Goal: Task Accomplishment & Management: Use online tool/utility

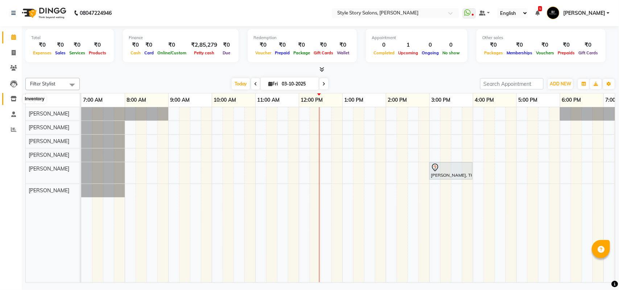
click at [8, 101] on span at bounding box center [13, 99] width 13 height 8
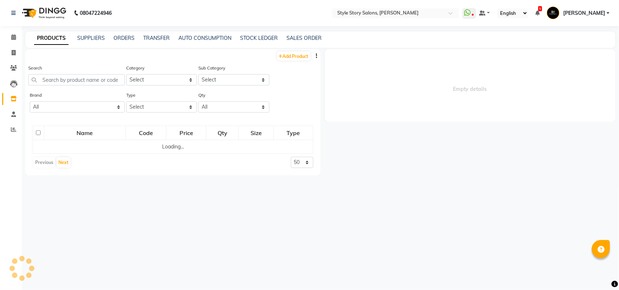
select select
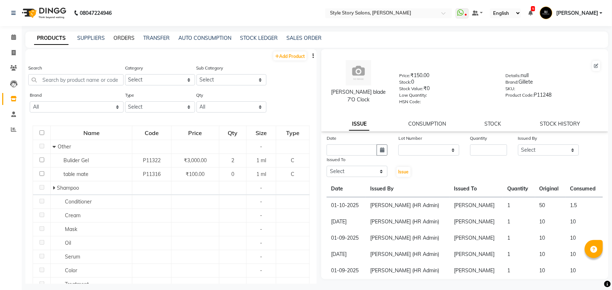
click at [131, 37] on link "ORDERS" at bounding box center [123, 38] width 21 height 7
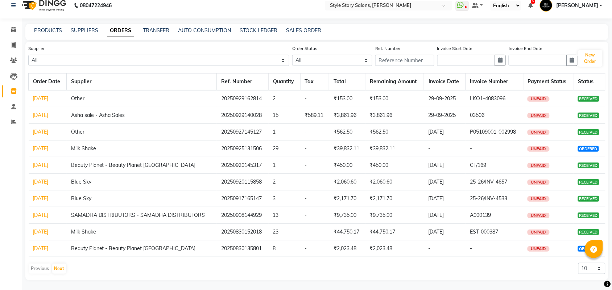
scroll to position [9, 0]
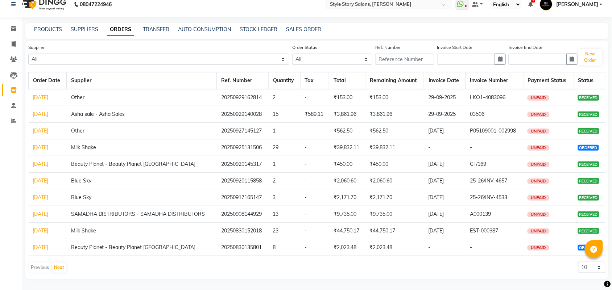
click at [49, 213] on link "[DATE]" at bounding box center [41, 214] width 16 height 7
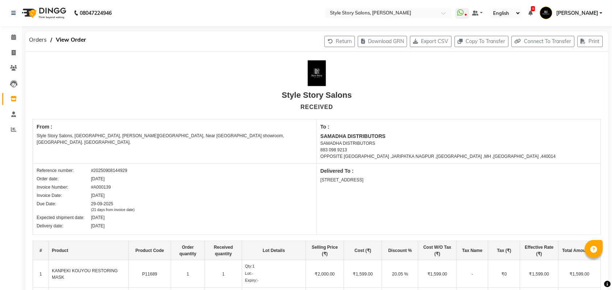
click at [49, 10] on img at bounding box center [43, 13] width 50 height 20
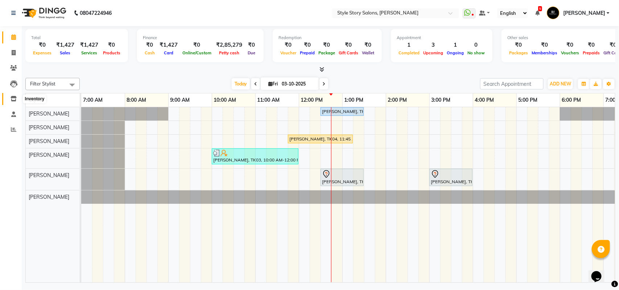
click at [13, 97] on icon at bounding box center [14, 98] width 6 height 5
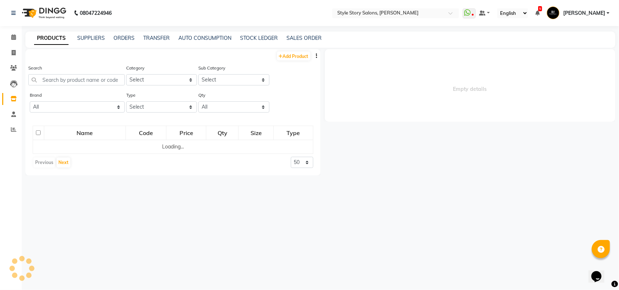
select select
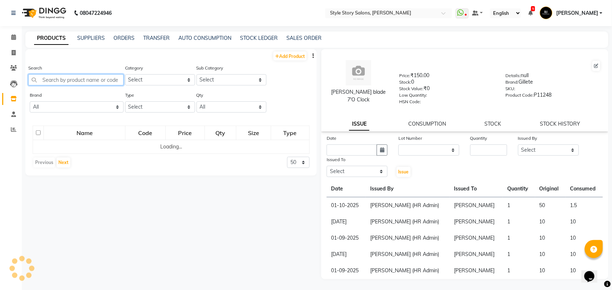
click at [71, 80] on input "text" at bounding box center [75, 79] width 95 height 11
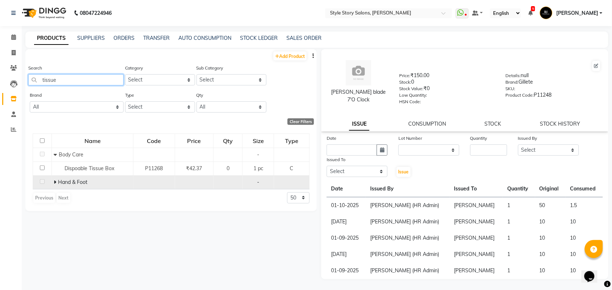
type input "tissue"
click at [54, 184] on icon at bounding box center [55, 182] width 3 height 5
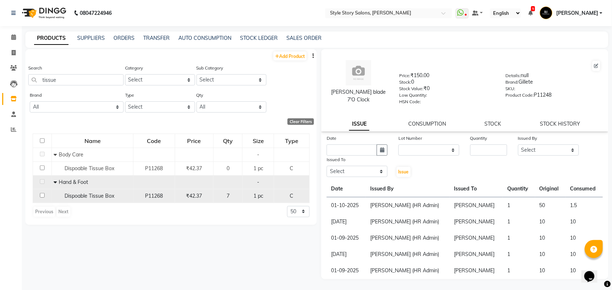
click at [93, 196] on span "Dispoable Tissue Box" at bounding box center [90, 196] width 50 height 7
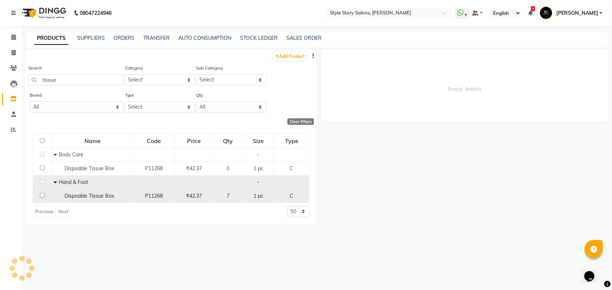
select select
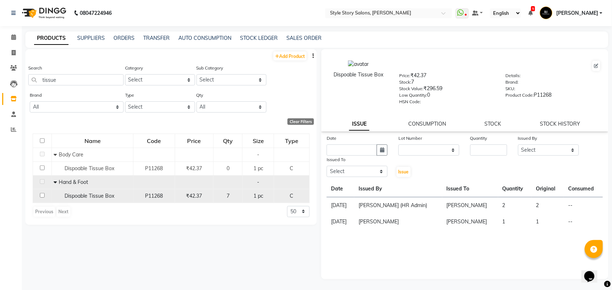
click at [93, 196] on span "Dispoable Tissue Box" at bounding box center [90, 196] width 50 height 7
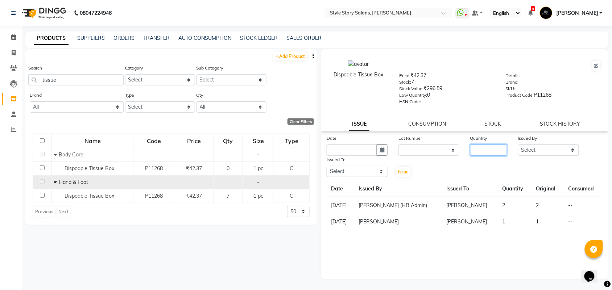
click at [483, 149] on input "number" at bounding box center [488, 150] width 37 height 11
click at [381, 151] on button "button" at bounding box center [382, 150] width 11 height 11
select select "10"
select select "2025"
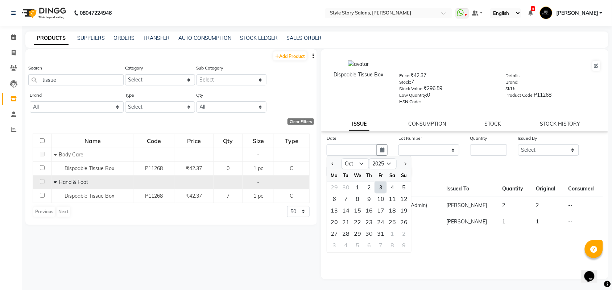
click at [381, 186] on div "3" at bounding box center [381, 188] width 12 height 12
type input "03-10-2025"
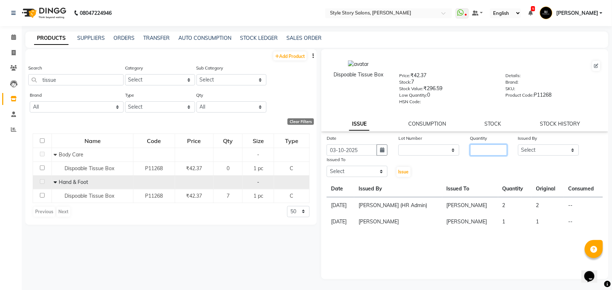
click at [486, 151] on input "number" at bounding box center [488, 150] width 37 height 11
type input "6"
click at [549, 148] on select "Select Aayushi Dahat Adesh khadse Ambika Dhadse Front Desk Arshad Ansari Deepik…" at bounding box center [548, 150] width 61 height 11
select select "58628"
click at [518, 145] on select "Select Aayushi Dahat Adesh khadse Ambika Dhadse Front Desk Arshad Ansari Deepik…" at bounding box center [548, 150] width 61 height 11
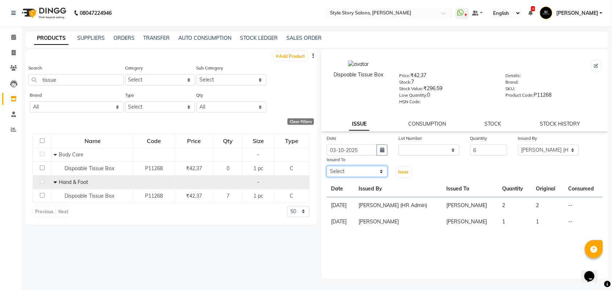
click at [350, 166] on select "Select Aayushi Dahat Adesh khadse Ambika Dhadse Front Desk Arshad Ansari Deepik…" at bounding box center [357, 171] width 61 height 11
select select "82561"
click at [327, 166] on select "Select Aayushi Dahat Adesh khadse Ambika Dhadse Front Desk Arshad Ansari Deepik…" at bounding box center [357, 171] width 61 height 11
click at [402, 171] on span "Issue" at bounding box center [403, 171] width 11 height 5
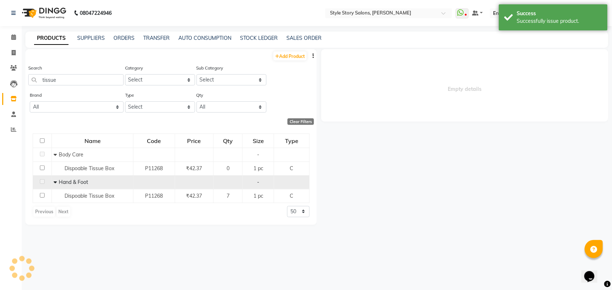
select select
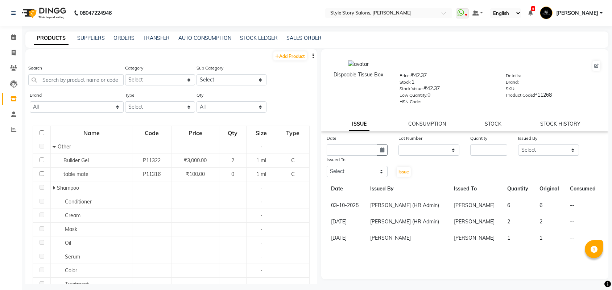
select select
click at [58, 13] on img at bounding box center [43, 13] width 50 height 20
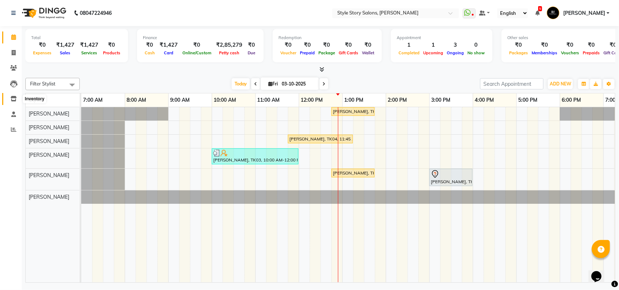
click at [13, 100] on icon at bounding box center [14, 98] width 6 height 5
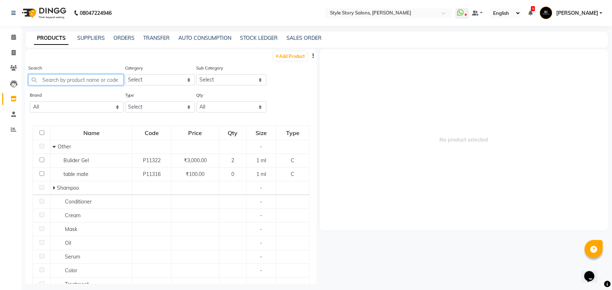
click at [87, 79] on input "text" at bounding box center [75, 79] width 95 height 11
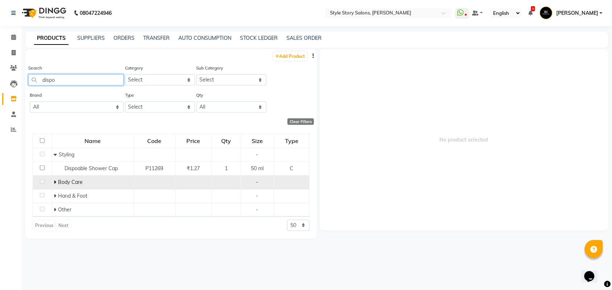
type input "dispo"
click at [54, 182] on icon at bounding box center [55, 182] width 3 height 5
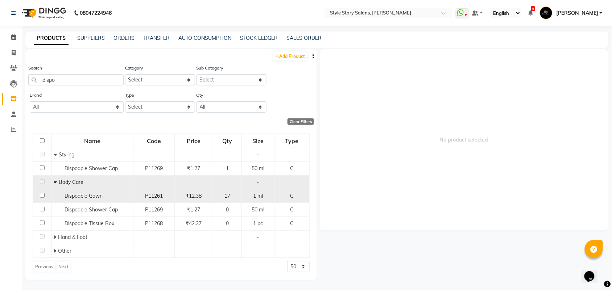
click at [77, 193] on span "Dispoable Gown" at bounding box center [84, 196] width 38 height 7
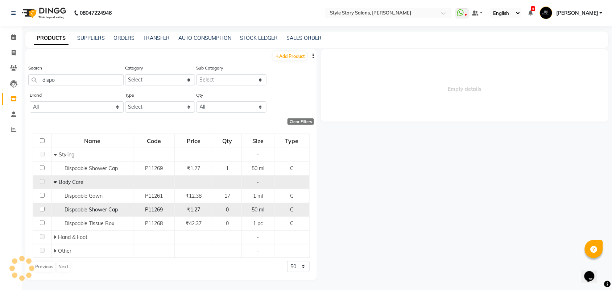
select select
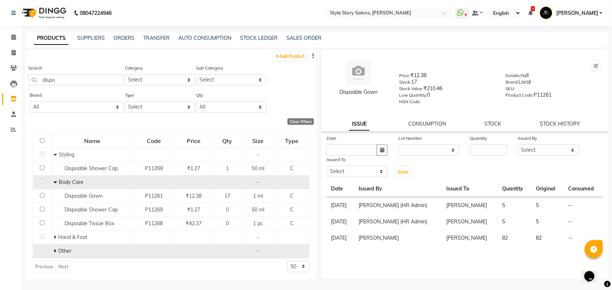
click at [55, 250] on icon at bounding box center [55, 251] width 3 height 5
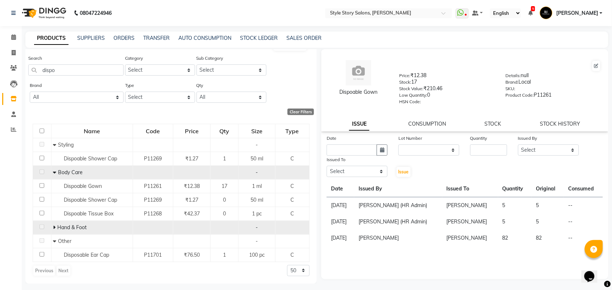
click at [55, 228] on span at bounding box center [55, 227] width 4 height 7
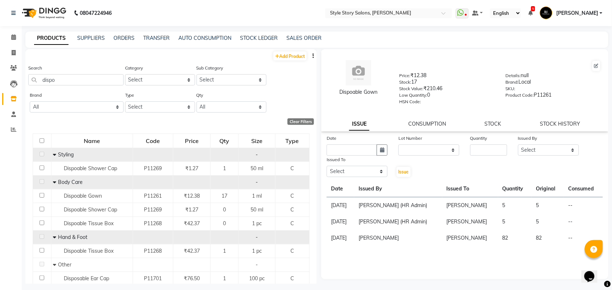
scroll to position [24, 0]
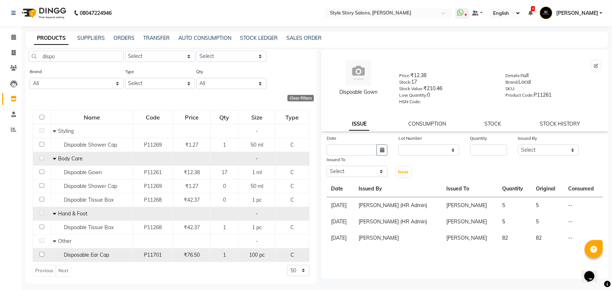
click at [90, 252] on div "Disposable Ear Cap" at bounding box center [92, 256] width 78 height 8
select select
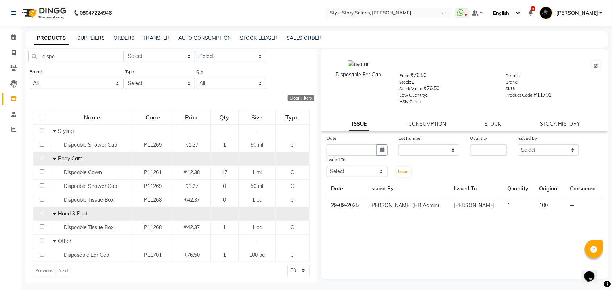
scroll to position [0, 0]
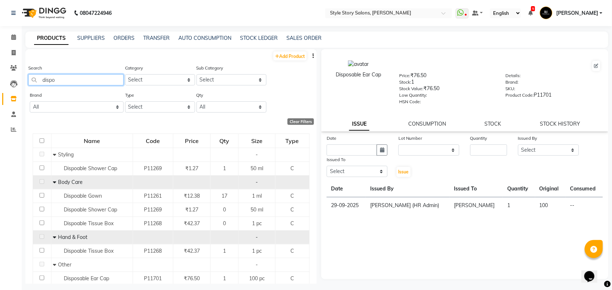
drag, startPoint x: 80, startPoint y: 81, endPoint x: 3, endPoint y: 60, distance: 80.6
click at [0, 66] on app-home "08047224946 Select Location × Style Story Salons, Ram Nagar WhatsApp Status ✕ S…" at bounding box center [306, 147] width 612 height 295
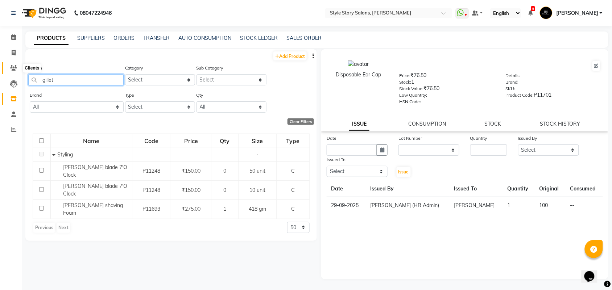
drag, startPoint x: 63, startPoint y: 80, endPoint x: 11, endPoint y: 46, distance: 62.4
click at [9, 70] on app-home "08047224946 Select Location × Style Story Salons, Ram Nagar WhatsApp Status ✕ S…" at bounding box center [306, 147] width 612 height 295
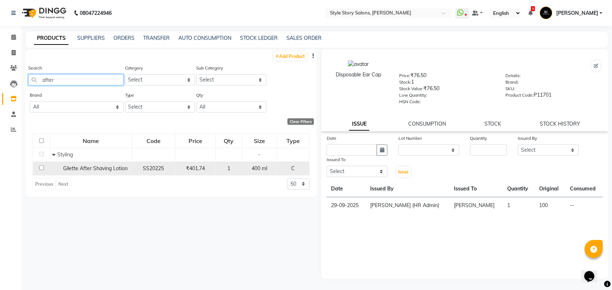
type input "after"
click at [115, 169] on span "Gilette After Shaving Lotion" at bounding box center [95, 168] width 65 height 7
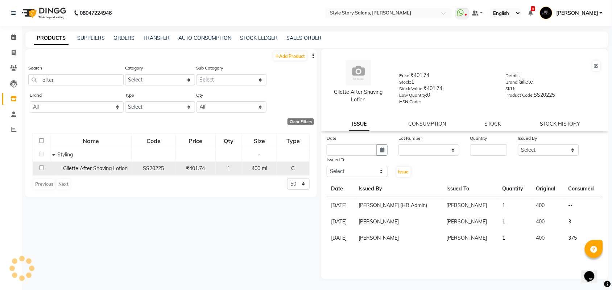
select select
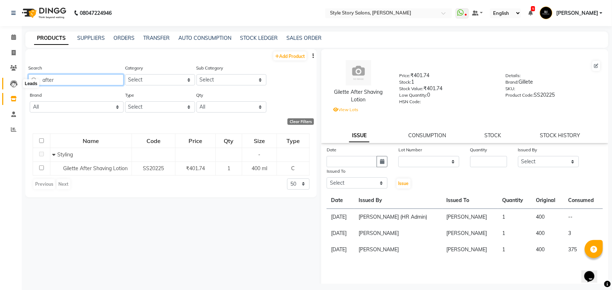
drag, startPoint x: 87, startPoint y: 84, endPoint x: 8, endPoint y: 80, distance: 79.1
click at [8, 80] on app-home "08047224946 Select Location × Style Story Salons, Ram Nagar WhatsApp Status ✕ S…" at bounding box center [306, 147] width 612 height 295
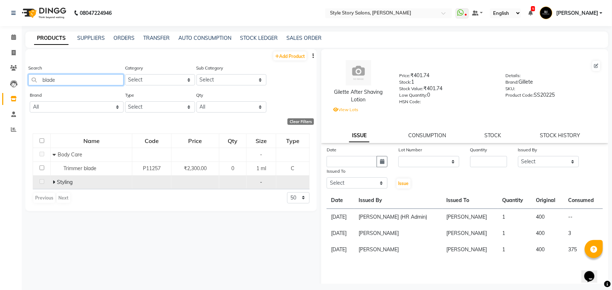
type input "blade"
click at [55, 183] on icon at bounding box center [54, 182] width 3 height 5
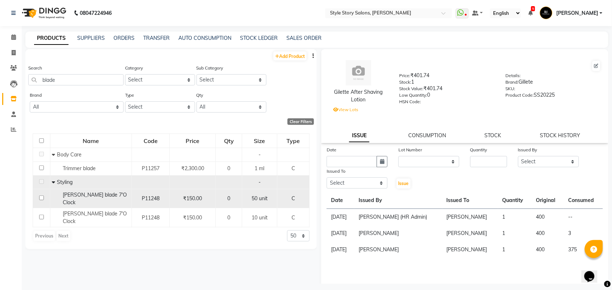
click at [89, 194] on span "[PERSON_NAME] blade 7'O Clock" at bounding box center [95, 199] width 64 height 14
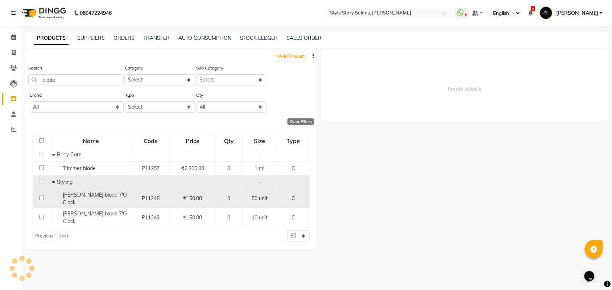
select select
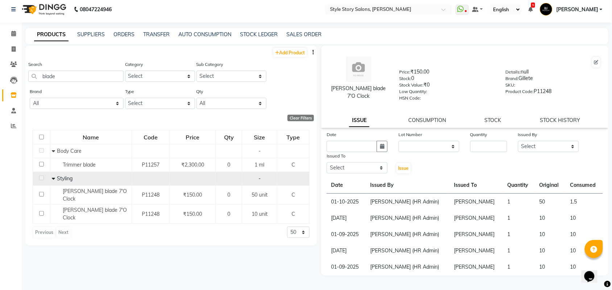
scroll to position [4, 0]
drag, startPoint x: 65, startPoint y: 76, endPoint x: 0, endPoint y: 66, distance: 66.1
click at [0, 66] on app-home "08047224946 Select Location × Style Story Salons, Ram Nagar WhatsApp Status ✕ S…" at bounding box center [306, 143] width 612 height 295
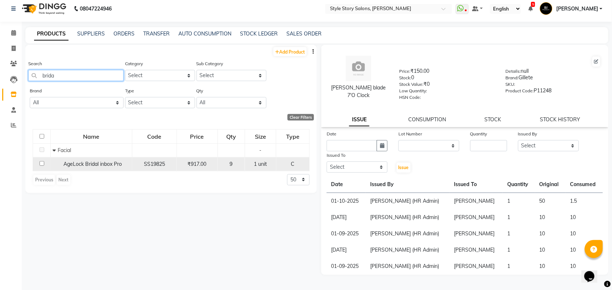
type input "brida"
click at [100, 165] on span "AgeLock Bridal inbox Pro" at bounding box center [92, 164] width 58 height 7
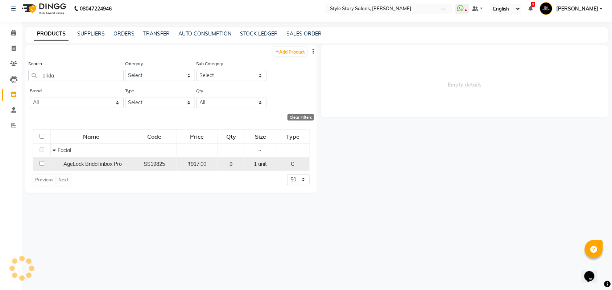
select select
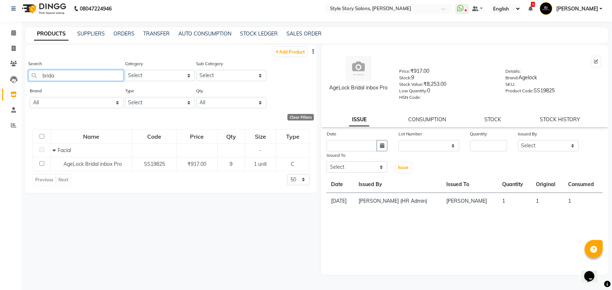
drag, startPoint x: 62, startPoint y: 74, endPoint x: 15, endPoint y: 70, distance: 46.6
click at [15, 71] on app-home "08047224946 Select Location × Style Story Salons, Ram Nagar WhatsApp Status ✕ S…" at bounding box center [306, 143] width 612 height 295
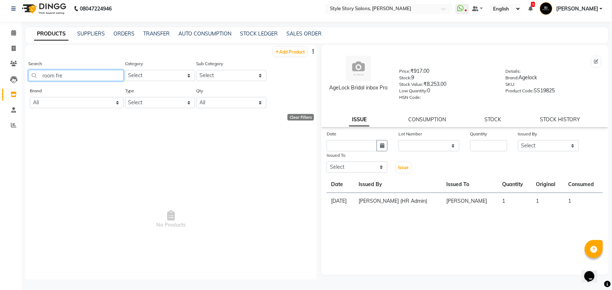
drag, startPoint x: 77, startPoint y: 72, endPoint x: 0, endPoint y: 69, distance: 76.9
click at [0, 69] on app-home "08047224946 Select Location × Style Story Salons, Ram Nagar WhatsApp Status ✕ S…" at bounding box center [306, 143] width 612 height 295
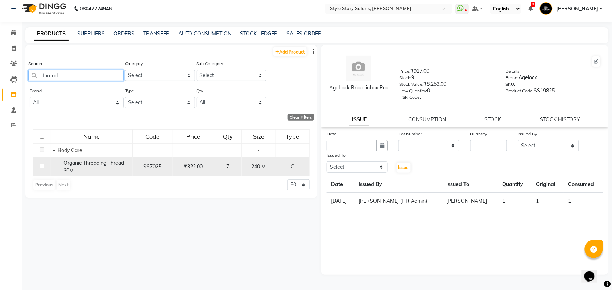
type input "thread"
click at [80, 164] on span "Organic Threading Thread 30M" at bounding box center [93, 167] width 61 height 14
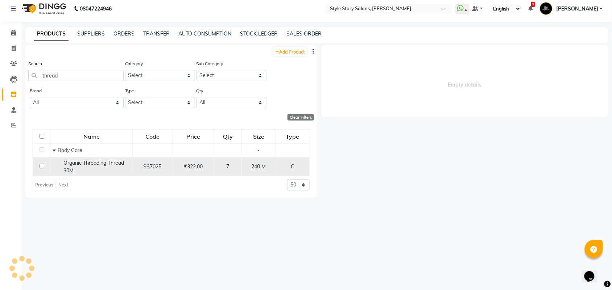
select select
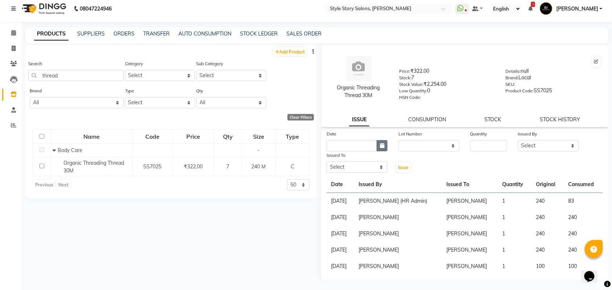
click at [377, 147] on button "button" at bounding box center [382, 145] width 11 height 11
select select "10"
select select "2025"
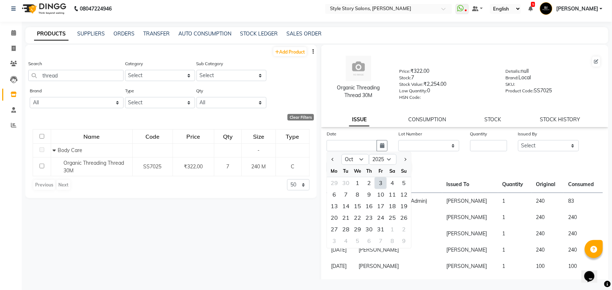
click at [382, 186] on div "3" at bounding box center [381, 184] width 12 height 12
type input "03-10-2025"
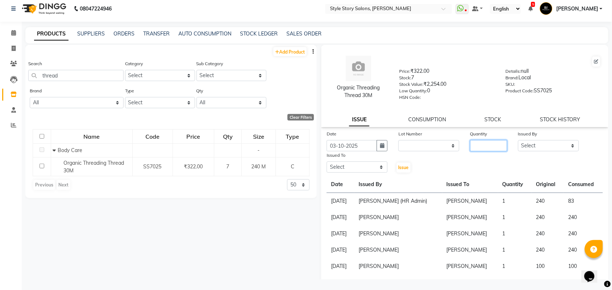
click at [481, 148] on input "number" at bounding box center [488, 145] width 37 height 11
type input "1"
click at [526, 141] on select "Select Aayushi Dahat Adesh khadse Ambika Dhadse Front Desk Arshad Ansari Deepik…" at bounding box center [548, 145] width 61 height 11
select select "58628"
click at [518, 140] on select "Select Aayushi Dahat Adesh khadse Ambika Dhadse Front Desk Arshad Ansari Deepik…" at bounding box center [548, 145] width 61 height 11
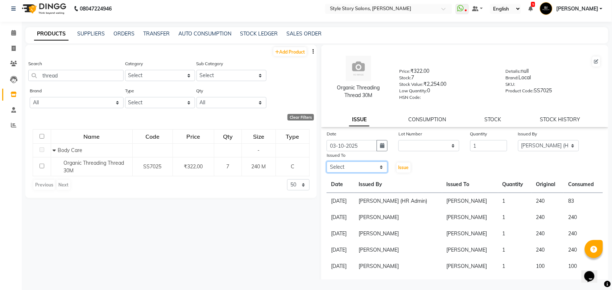
click at [362, 165] on select "Select Aayushi Dahat Adesh khadse Ambika Dhadse Front Desk Arshad Ansari Deepik…" at bounding box center [357, 167] width 61 height 11
select select "46661"
click at [327, 162] on select "Select Aayushi Dahat Adesh khadse Ambika Dhadse Front Desk Arshad Ansari Deepik…" at bounding box center [357, 167] width 61 height 11
click at [399, 167] on span "Issue" at bounding box center [403, 167] width 11 height 5
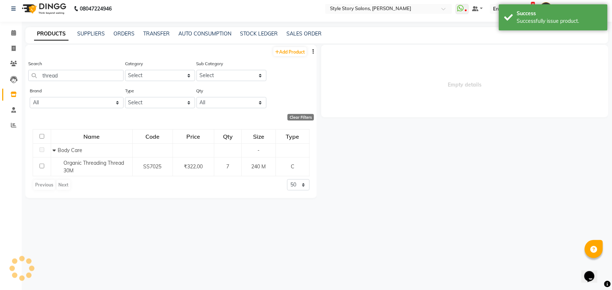
select select
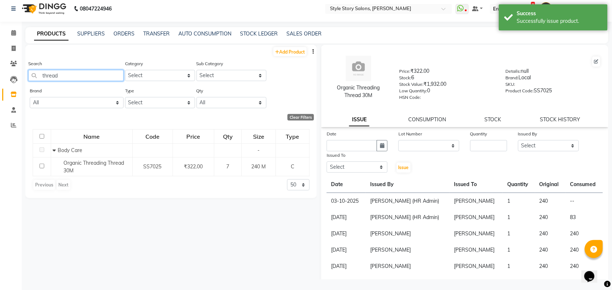
drag, startPoint x: 84, startPoint y: 73, endPoint x: 0, endPoint y: 55, distance: 85.9
click at [0, 55] on app-home "08047224946 Select Location × Style Story Salons, Ram Nagar WhatsApp Status ✕ S…" at bounding box center [306, 143] width 612 height 295
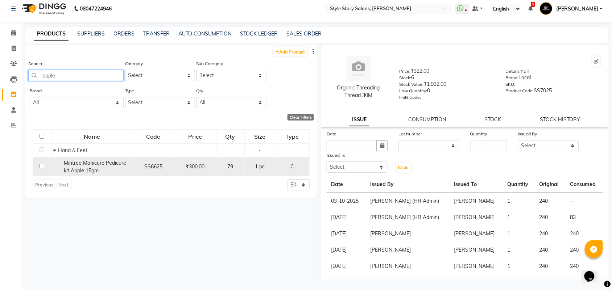
type input "apple"
click at [92, 164] on span "Mintree Manicure Pedicure kit Apple 15gm" at bounding box center [95, 167] width 62 height 14
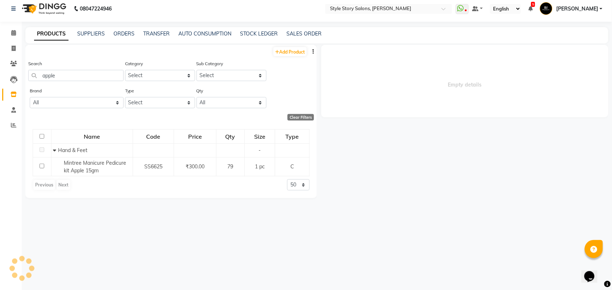
select select
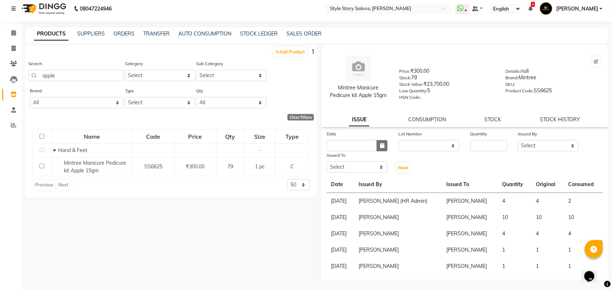
click at [377, 140] on button "button" at bounding box center [382, 145] width 11 height 11
select select "10"
select select "2025"
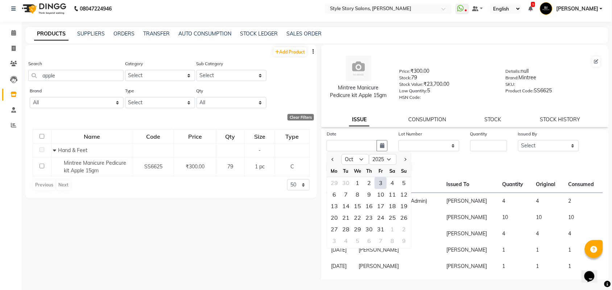
click at [379, 182] on div "3" at bounding box center [381, 184] width 12 height 12
type input "03-10-2025"
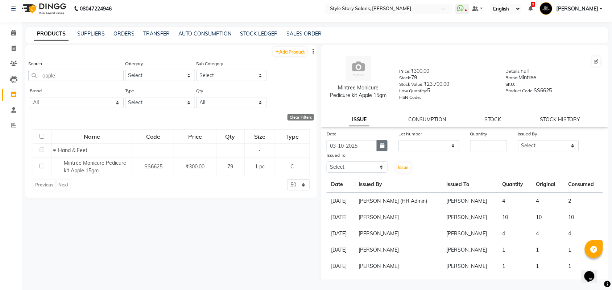
click at [380, 145] on icon "button" at bounding box center [382, 145] width 4 height 5
select select "10"
select select "2025"
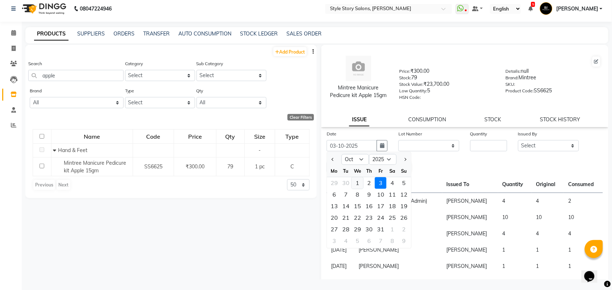
click at [358, 180] on div "1" at bounding box center [358, 184] width 12 height 12
type input "01-10-2025"
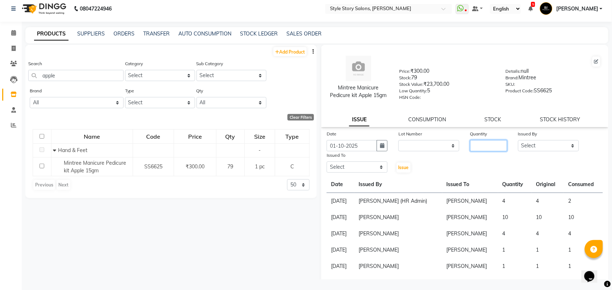
click at [479, 148] on input "number" at bounding box center [488, 145] width 37 height 11
type input "1"
click at [542, 146] on select "Select Aayushi Dahat Adesh khadse Ambika Dhadse Front Desk Arshad Ansari Deepik…" at bounding box center [548, 145] width 61 height 11
select select "58628"
click at [518, 140] on select "Select Aayushi Dahat Adesh khadse Ambika Dhadse Front Desk Arshad Ansari Deepik…" at bounding box center [548, 145] width 61 height 11
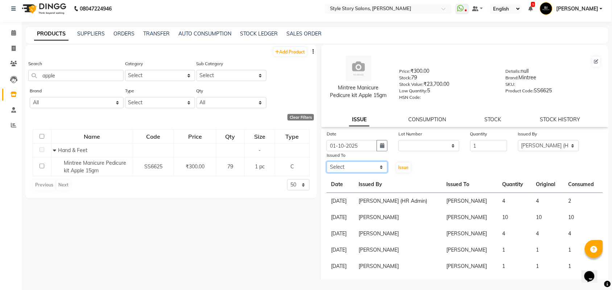
click at [364, 166] on select "Select Aayushi Dahat Adesh khadse Ambika Dhadse Front Desk Arshad Ansari Deepik…" at bounding box center [357, 167] width 61 height 11
select select "46661"
click at [327, 162] on select "Select Aayushi Dahat Adesh khadse Ambika Dhadse Front Desk Arshad Ansari Deepik…" at bounding box center [357, 167] width 61 height 11
click at [399, 166] on span "Issue" at bounding box center [403, 167] width 11 height 5
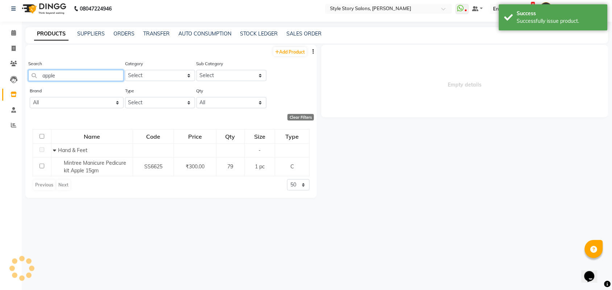
drag, startPoint x: 91, startPoint y: 75, endPoint x: 0, endPoint y: 67, distance: 90.9
click at [0, 67] on app-home "08047224946 Select Location × Style Story Salons, Ram Nagar WhatsApp Status ✕ S…" at bounding box center [306, 143] width 612 height 295
select select
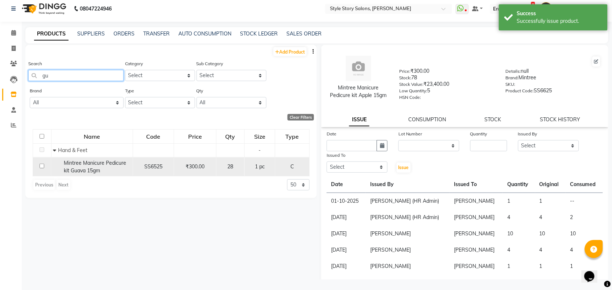
type input "gu"
click at [90, 160] on span "Mintree Manicure Pedicure kit Guava 15gm" at bounding box center [95, 167] width 62 height 14
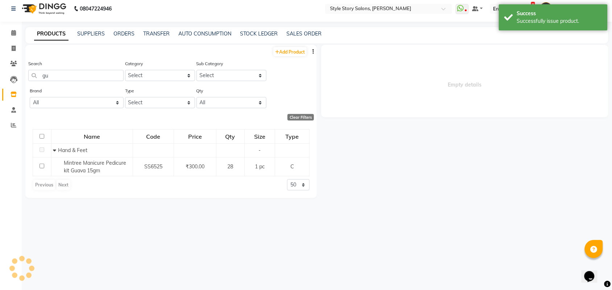
select select
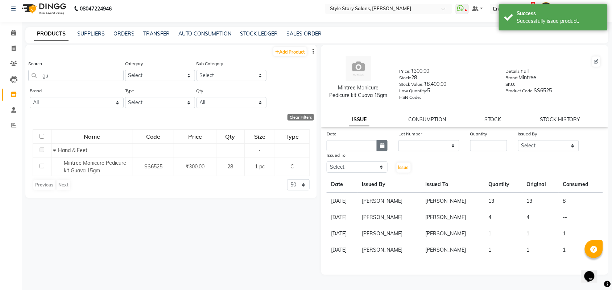
click at [384, 146] on icon "button" at bounding box center [382, 145] width 4 height 5
select select "10"
select select "2025"
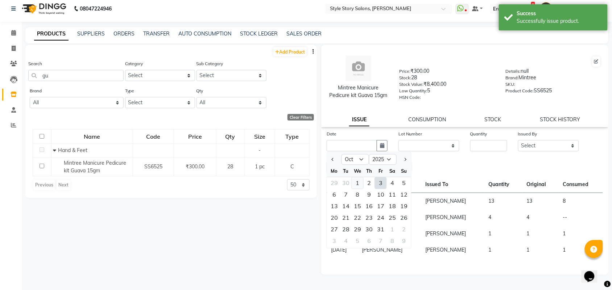
click at [357, 182] on div "1" at bounding box center [358, 184] width 12 height 12
type input "01-10-2025"
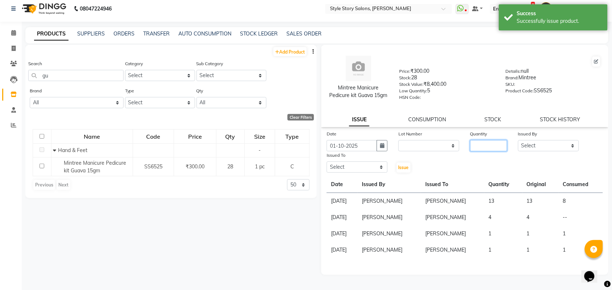
click at [481, 141] on input "number" at bounding box center [488, 145] width 37 height 11
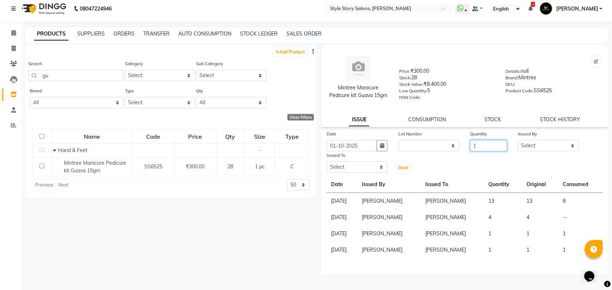
type input "1"
click at [536, 146] on select "Select Aayushi Dahat Adesh khadse Ambika Dhadse Front Desk Arshad Ansari Deepik…" at bounding box center [548, 145] width 61 height 11
select select "58628"
click at [518, 140] on select "Select Aayushi Dahat Adesh khadse Ambika Dhadse Front Desk Arshad Ansari Deepik…" at bounding box center [548, 145] width 61 height 11
click at [366, 166] on select "Select Aayushi Dahat Adesh khadse Ambika Dhadse Front Desk Arshad Ansari Deepik…" at bounding box center [357, 167] width 61 height 11
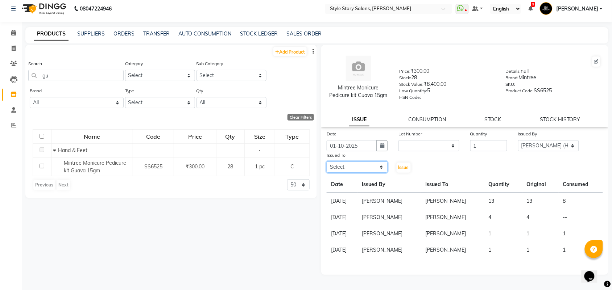
select select "84756"
click at [327, 162] on select "Select Aayushi Dahat Adesh khadse Ambika Dhadse Front Desk Arshad Ansari Deepik…" at bounding box center [357, 167] width 61 height 11
click at [408, 169] on span "Issue" at bounding box center [403, 167] width 11 height 5
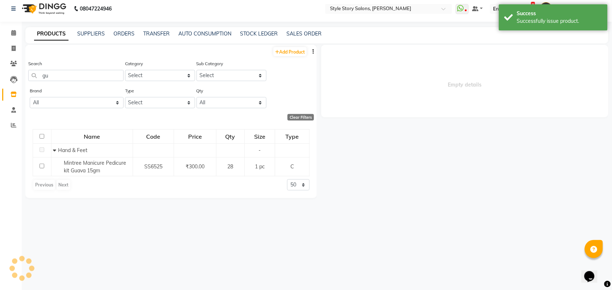
select select
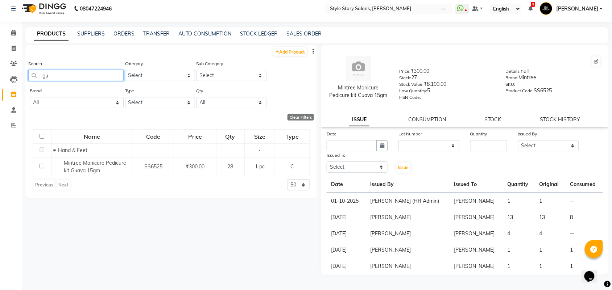
drag, startPoint x: 75, startPoint y: 76, endPoint x: 0, endPoint y: 68, distance: 75.5
click at [0, 77] on app-home "08047224946 Select Location × Style Story Salons, Ram Nagar WhatsApp Status ✕ S…" at bounding box center [306, 143] width 612 height 295
drag, startPoint x: 70, startPoint y: 78, endPoint x: 0, endPoint y: 79, distance: 69.9
click at [0, 82] on app-home "08047224946 Select Location × Style Story Salons, Ram Nagar WhatsApp Status ✕ S…" at bounding box center [306, 143] width 612 height 295
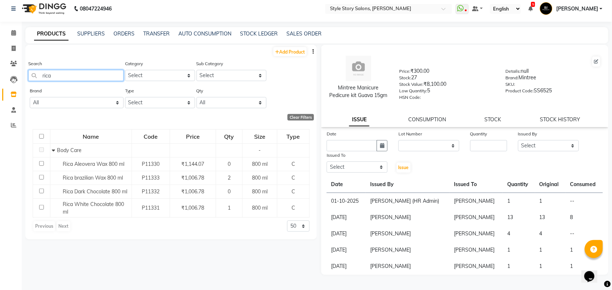
drag, startPoint x: 80, startPoint y: 78, endPoint x: 12, endPoint y: 70, distance: 69.0
click at [12, 70] on app-home "08047224946 Select Location × Style Story Salons, Ram Nagar WhatsApp Status ✕ S…" at bounding box center [306, 143] width 612 height 295
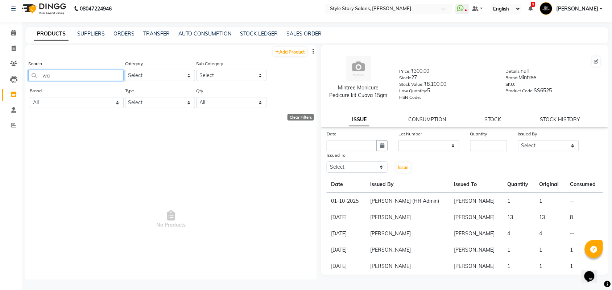
type input "w"
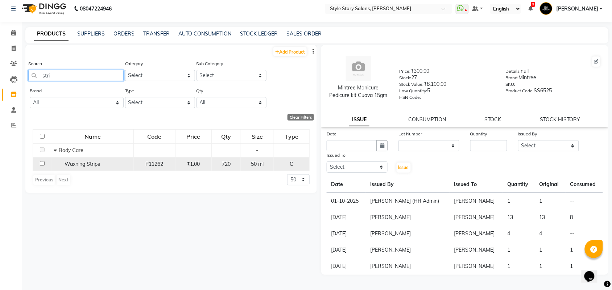
type input "stri"
click at [80, 162] on span "Waxning Strips" at bounding box center [83, 164] width 36 height 7
select select
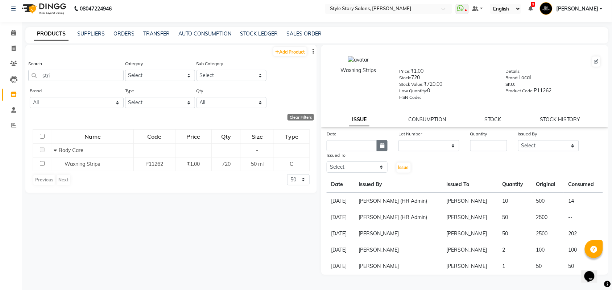
click at [383, 143] on icon "button" at bounding box center [382, 145] width 4 height 5
select select "10"
select select "2025"
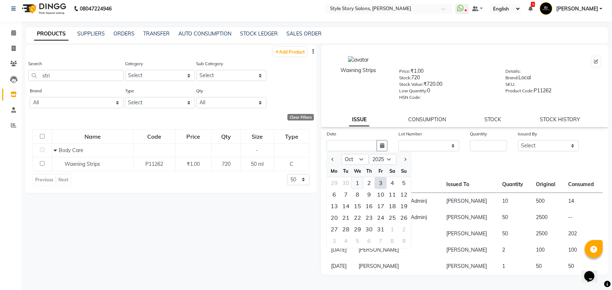
click at [355, 178] on div "1" at bounding box center [358, 184] width 12 height 12
type input "01-10-2025"
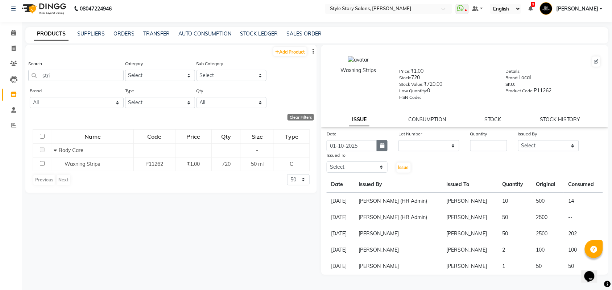
click at [379, 147] on button "button" at bounding box center [382, 145] width 11 height 11
select select "10"
select select "2025"
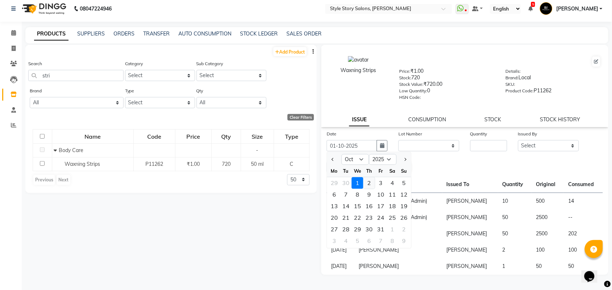
click at [368, 182] on div "2" at bounding box center [369, 184] width 12 height 12
type input "02-10-2025"
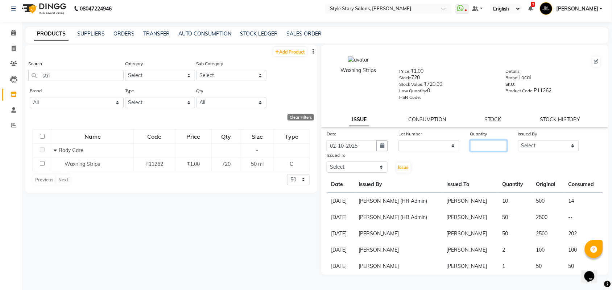
click at [485, 142] on input "number" at bounding box center [488, 145] width 37 height 11
type input "100"
click at [527, 143] on select "Select Aayushi Dahat Adesh khadse Ambika Dhadse Front Desk Arshad Ansari Deepik…" at bounding box center [548, 145] width 61 height 11
select select "58628"
click at [518, 140] on select "Select Aayushi Dahat Adesh khadse Ambika Dhadse Front Desk Arshad Ansari Deepik…" at bounding box center [548, 145] width 61 height 11
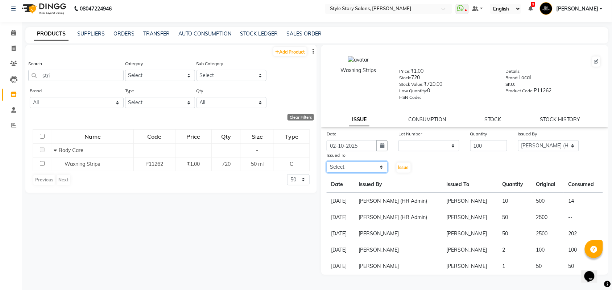
click at [352, 163] on select "Select Aayushi Dahat Adesh khadse Ambika Dhadse Front Desk Arshad Ansari Deepik…" at bounding box center [357, 167] width 61 height 11
select select "46661"
click at [327, 162] on select "Select Aayushi Dahat Adesh khadse Ambika Dhadse Front Desk Arshad Ansari Deepik…" at bounding box center [357, 167] width 61 height 11
click at [401, 165] on span "Issue" at bounding box center [403, 167] width 11 height 5
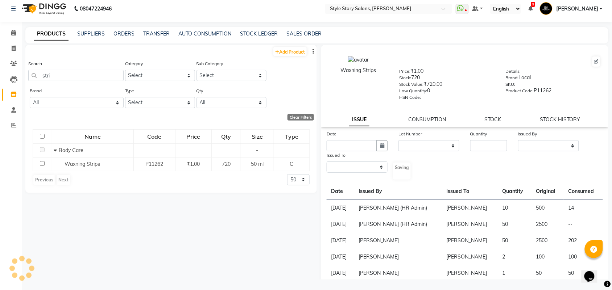
select select
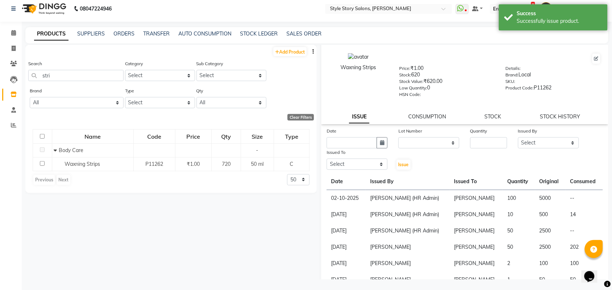
scroll to position [0, 0]
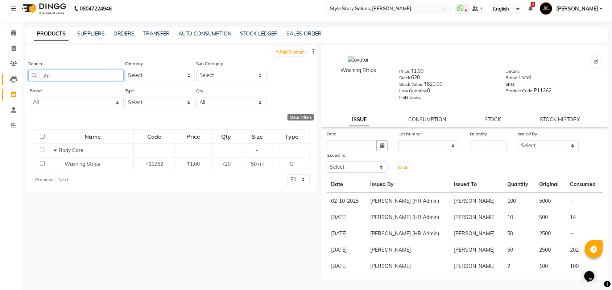
drag, startPoint x: 59, startPoint y: 76, endPoint x: 6, endPoint y: 75, distance: 52.6
click at [6, 75] on app-home "08047224946 Select Location × Style Story Salons, Ram Nagar WhatsApp Status ✕ S…" at bounding box center [306, 143] width 612 height 295
type input "spat"
click at [42, 11] on img at bounding box center [43, 9] width 50 height 20
